Goal: Find specific page/section

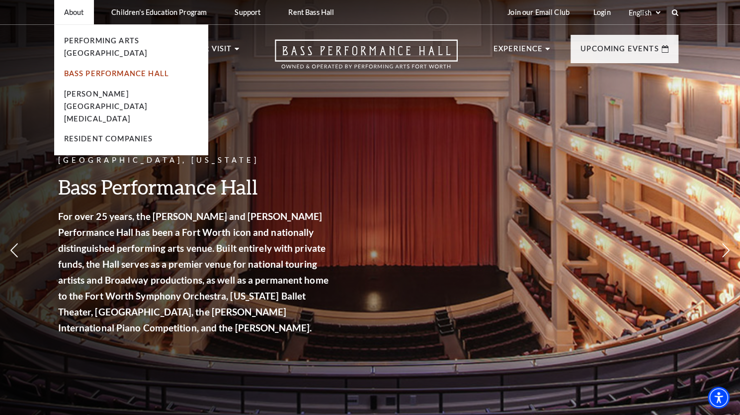
click at [99, 69] on link "Bass Performance Hall" at bounding box center [116, 73] width 105 height 8
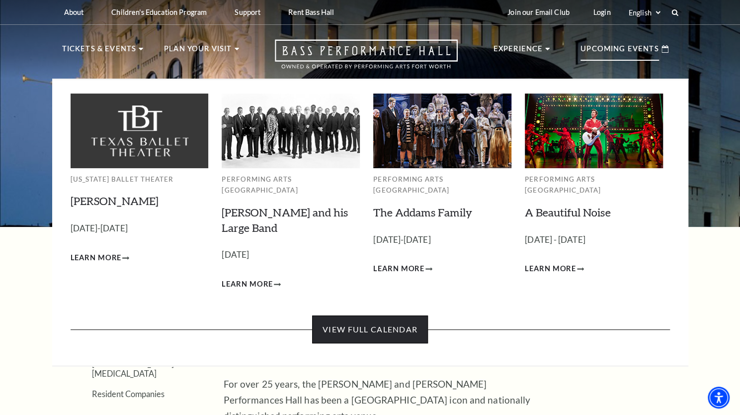
click at [378, 318] on link "View Full Calendar" at bounding box center [370, 329] width 116 height 28
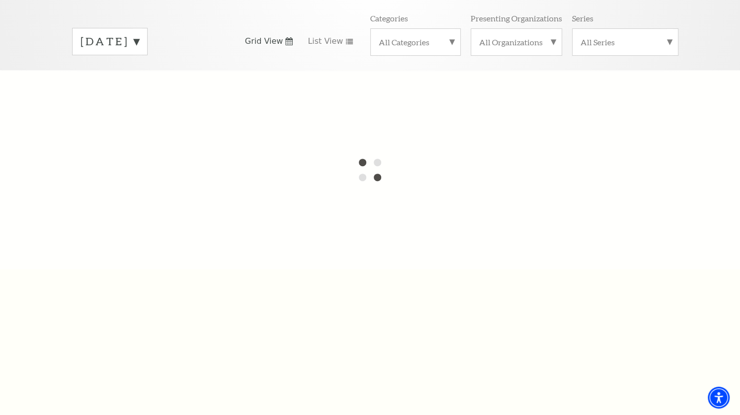
scroll to position [50, 0]
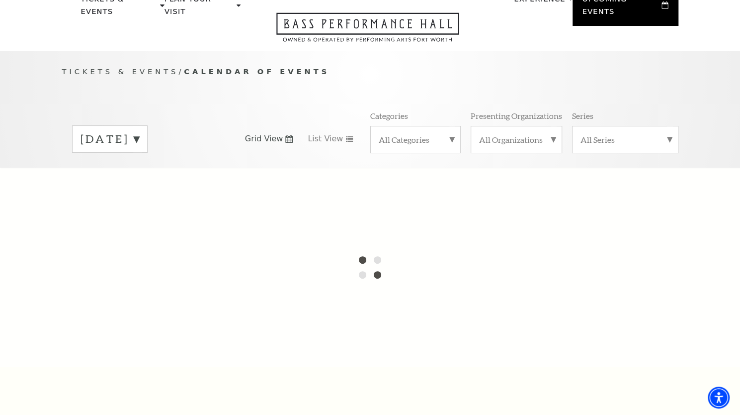
click at [139, 131] on label "[DATE]" at bounding box center [110, 138] width 59 height 15
click at [133, 151] on label "[DATE]" at bounding box center [110, 159] width 59 height 21
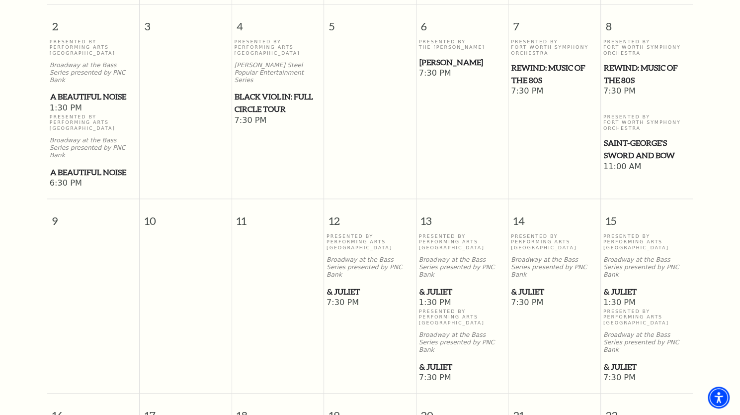
scroll to position [485, 0]
